Goal: Task Accomplishment & Management: Use online tool/utility

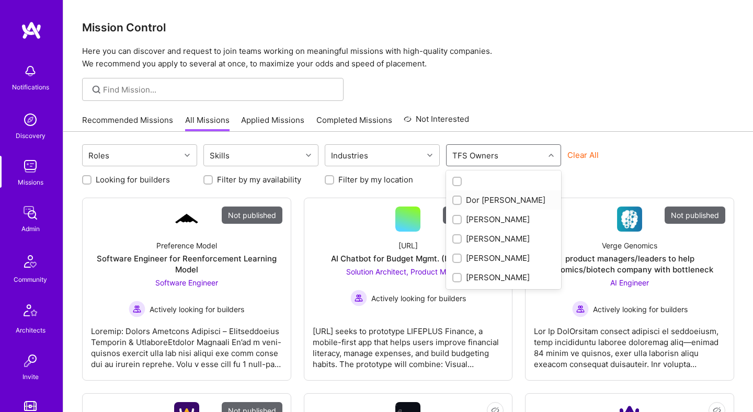
click at [496, 199] on div "Dor [PERSON_NAME]" at bounding box center [503, 200] width 103 height 11
checkbox input "true"
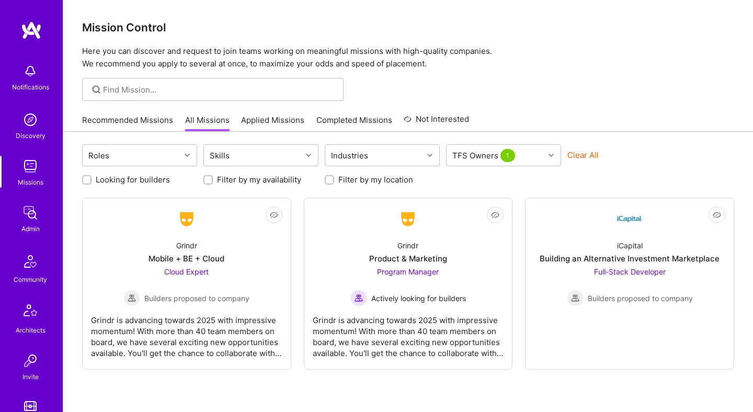
click at [584, 106] on div "Mission Control Here you can discover and request to join teams working on mean…" at bounding box center [408, 231] width 690 height 462
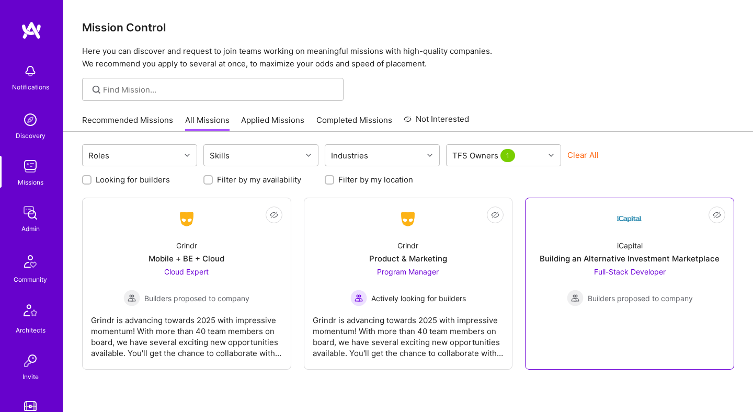
click at [583, 231] on link "Not Interested iCapital Building an Alternative Investment Marketplace Full-Sta…" at bounding box center [629, 284] width 191 height 154
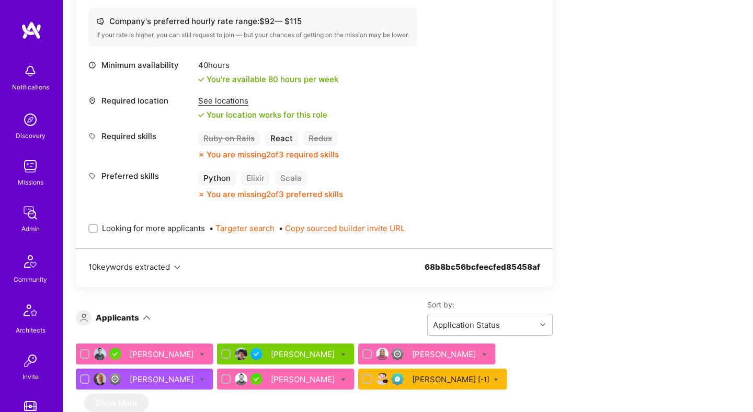
scroll to position [373, 0]
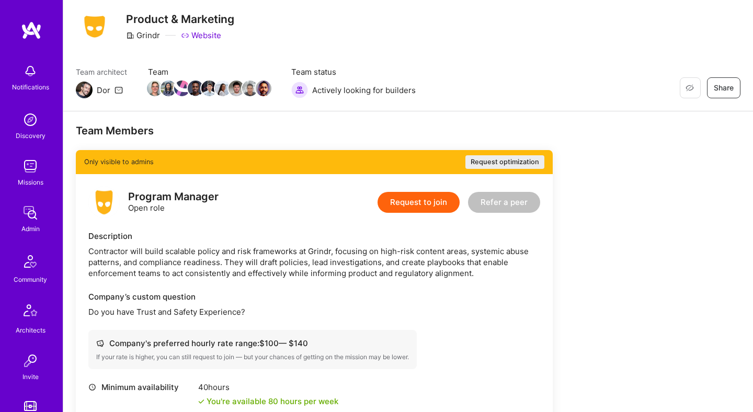
scroll to position [151, 0]
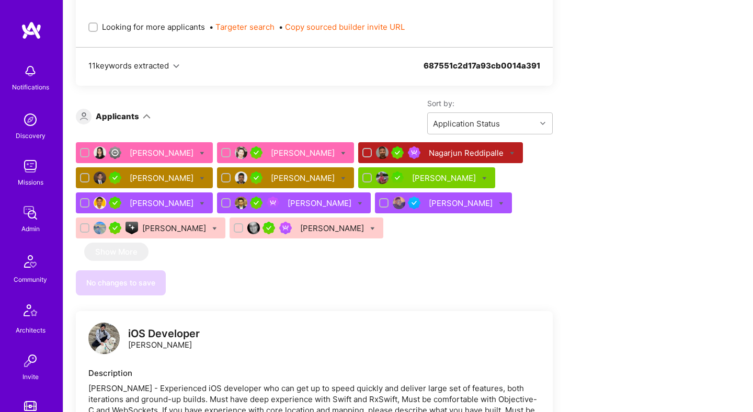
scroll to position [579, 0]
